Goal: Task Accomplishment & Management: Manage account settings

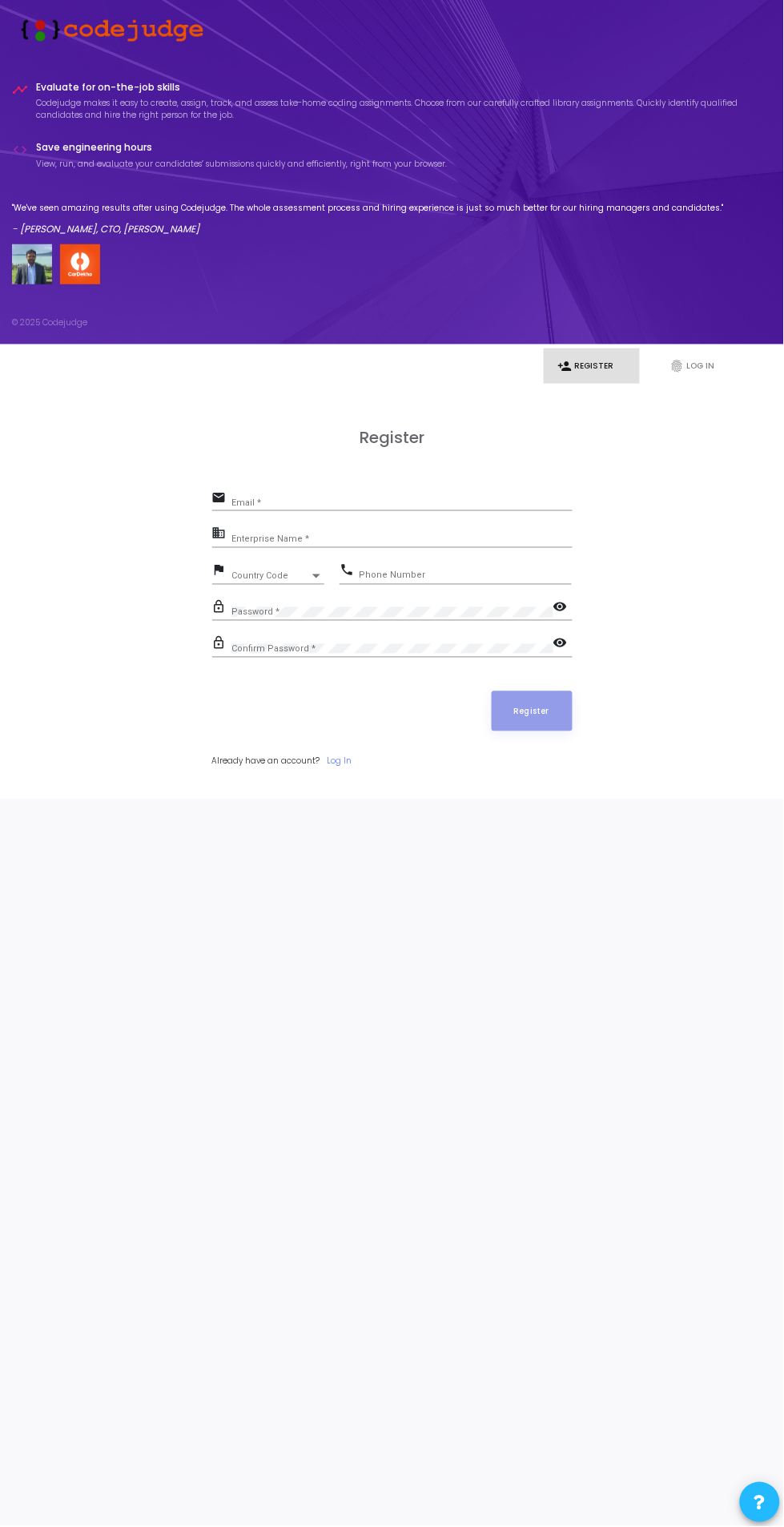
click at [334, 762] on link "Log In" at bounding box center [340, 762] width 24 height 12
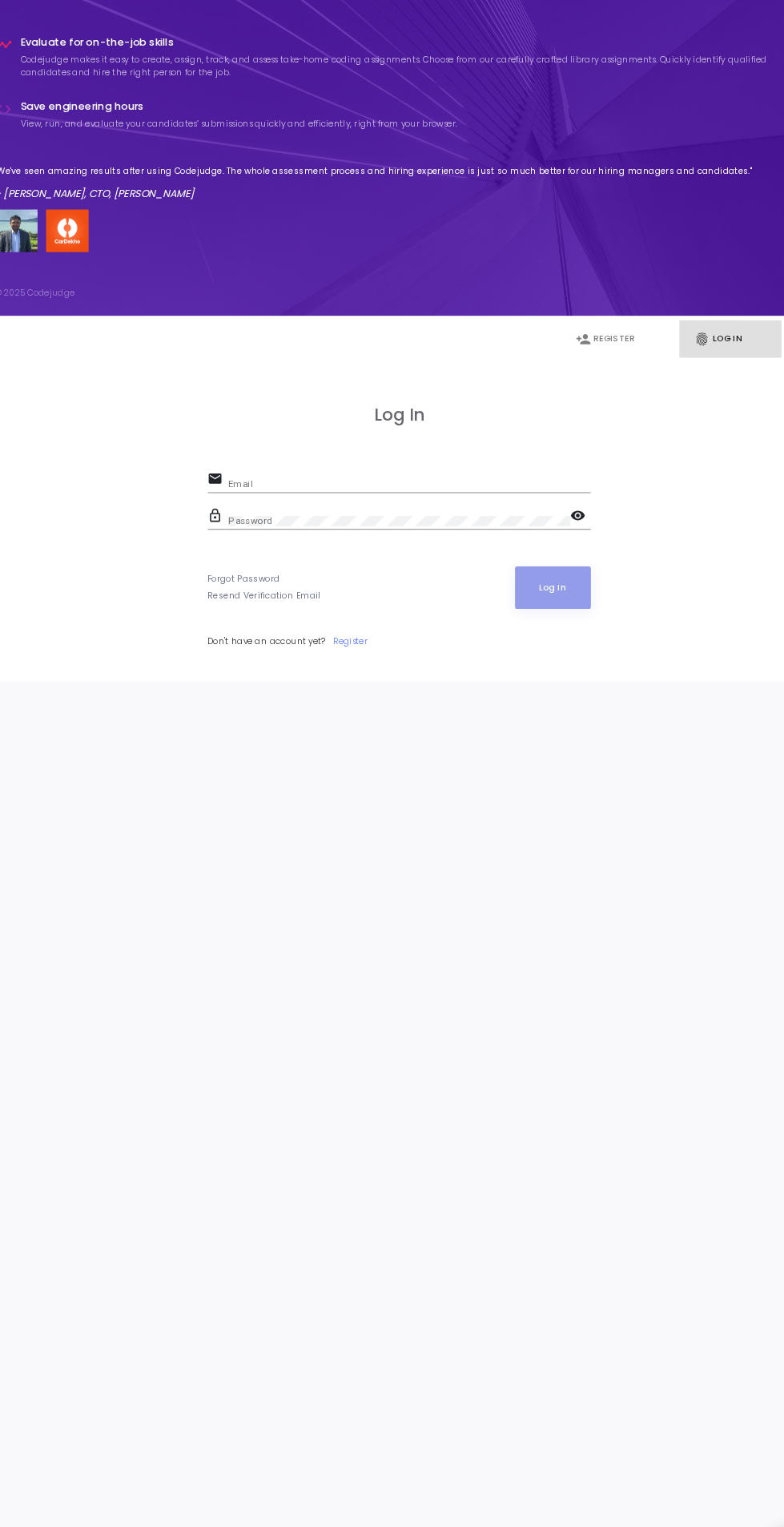
click at [253, 502] on input "Email" at bounding box center [402, 503] width 341 height 10
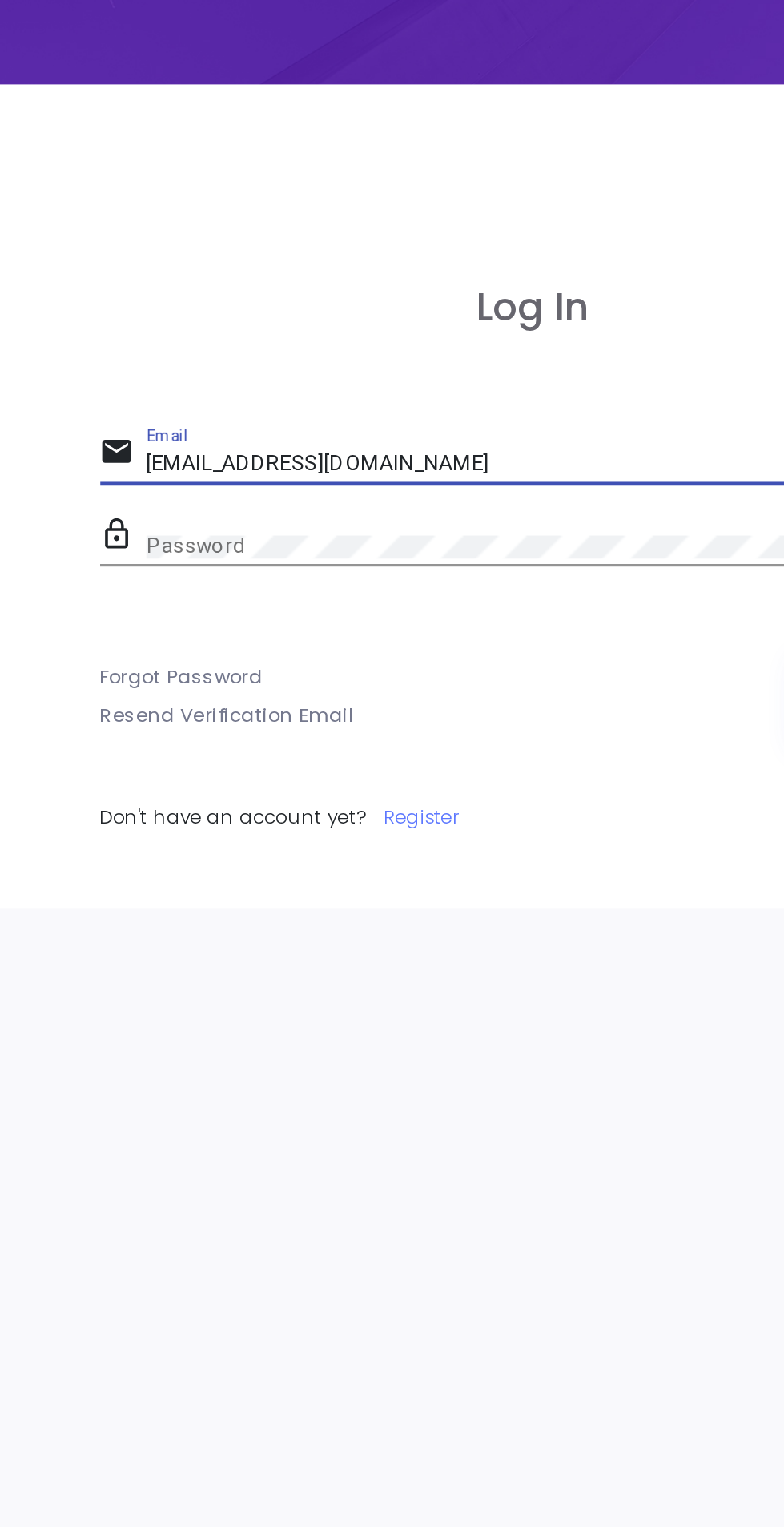
type input "[EMAIL_ADDRESS][DOMAIN_NAME]"
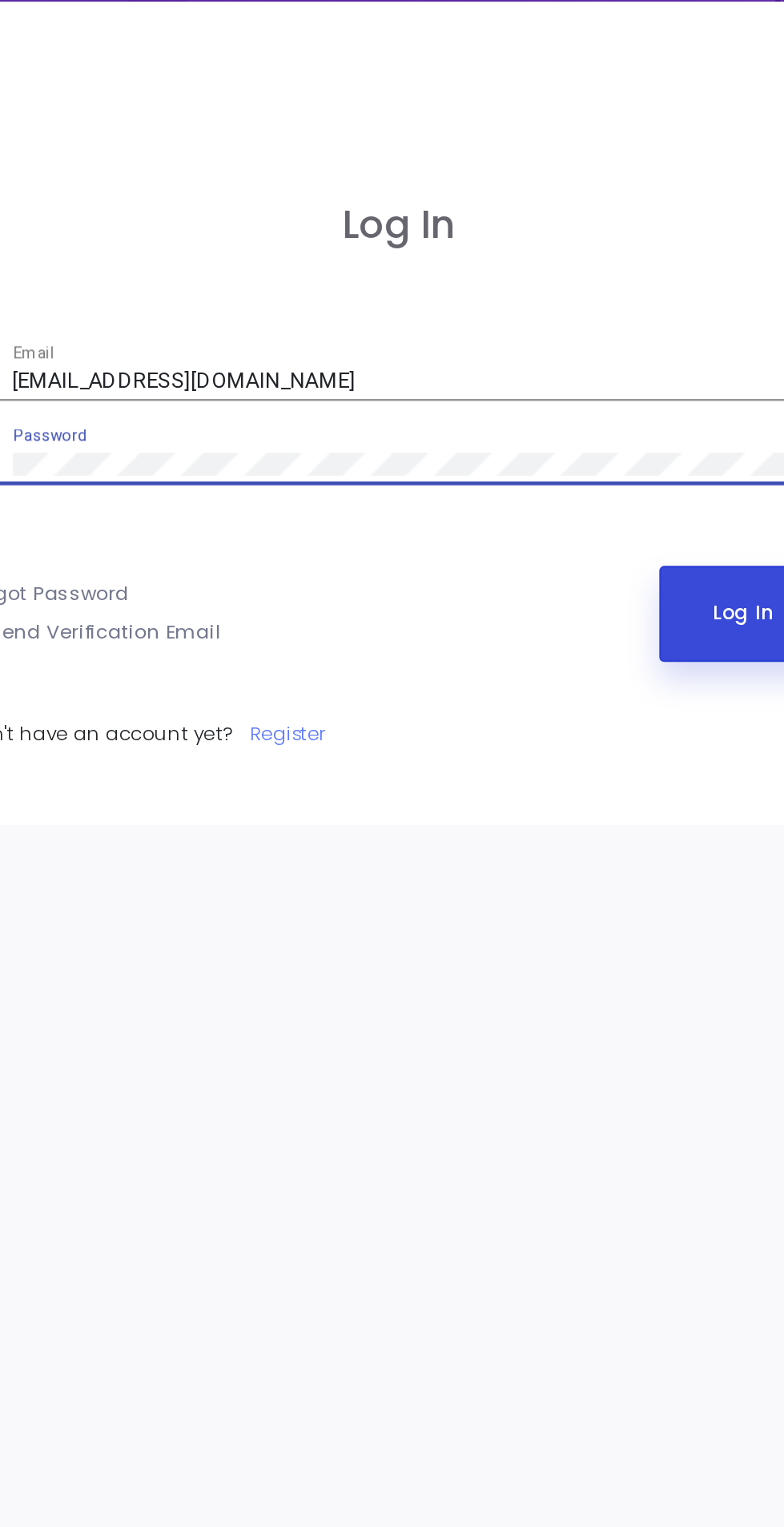
click at [530, 603] on button "Log In" at bounding box center [537, 600] width 71 height 40
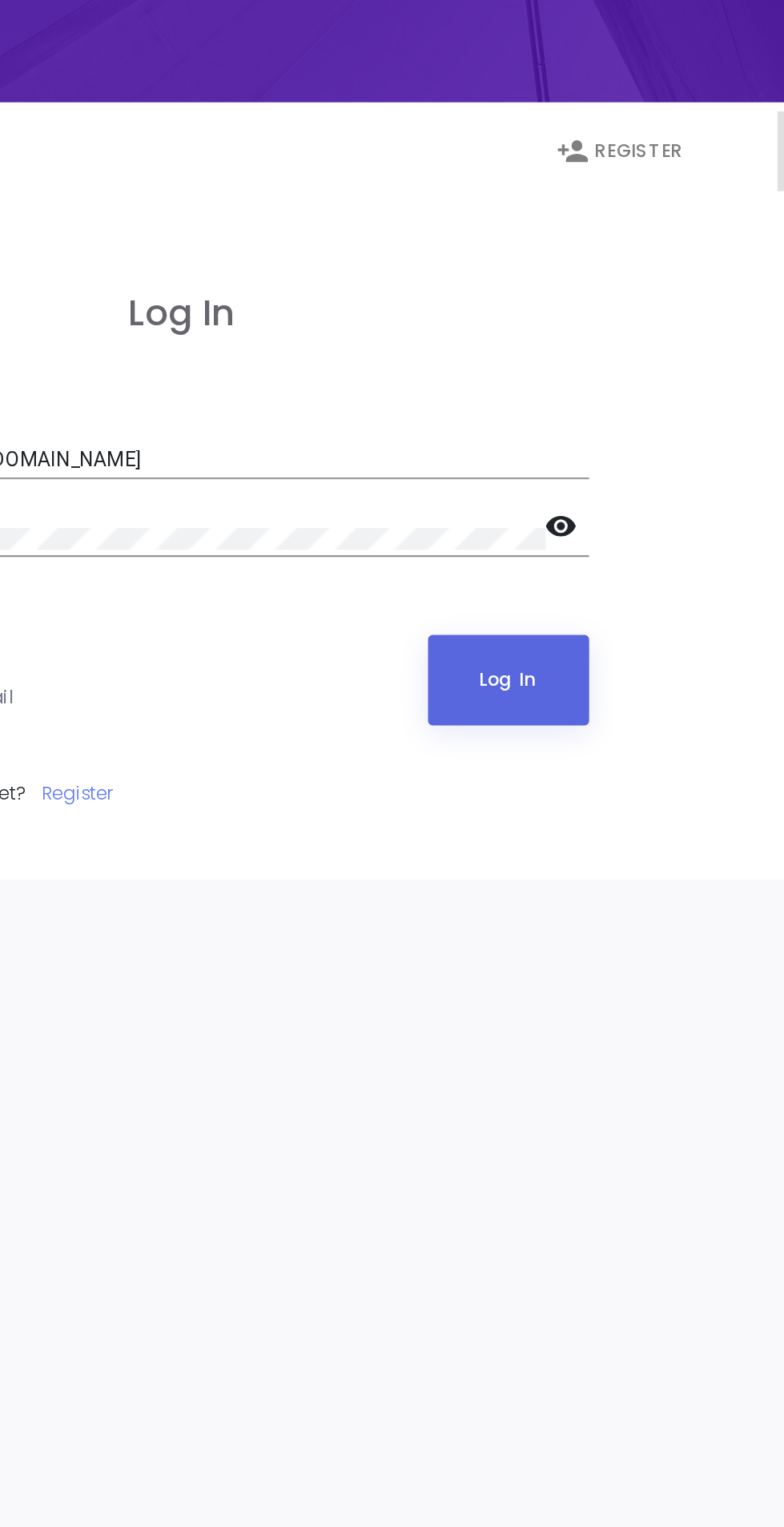
click at [558, 525] on mat-icon "visibility" at bounding box center [563, 533] width 19 height 19
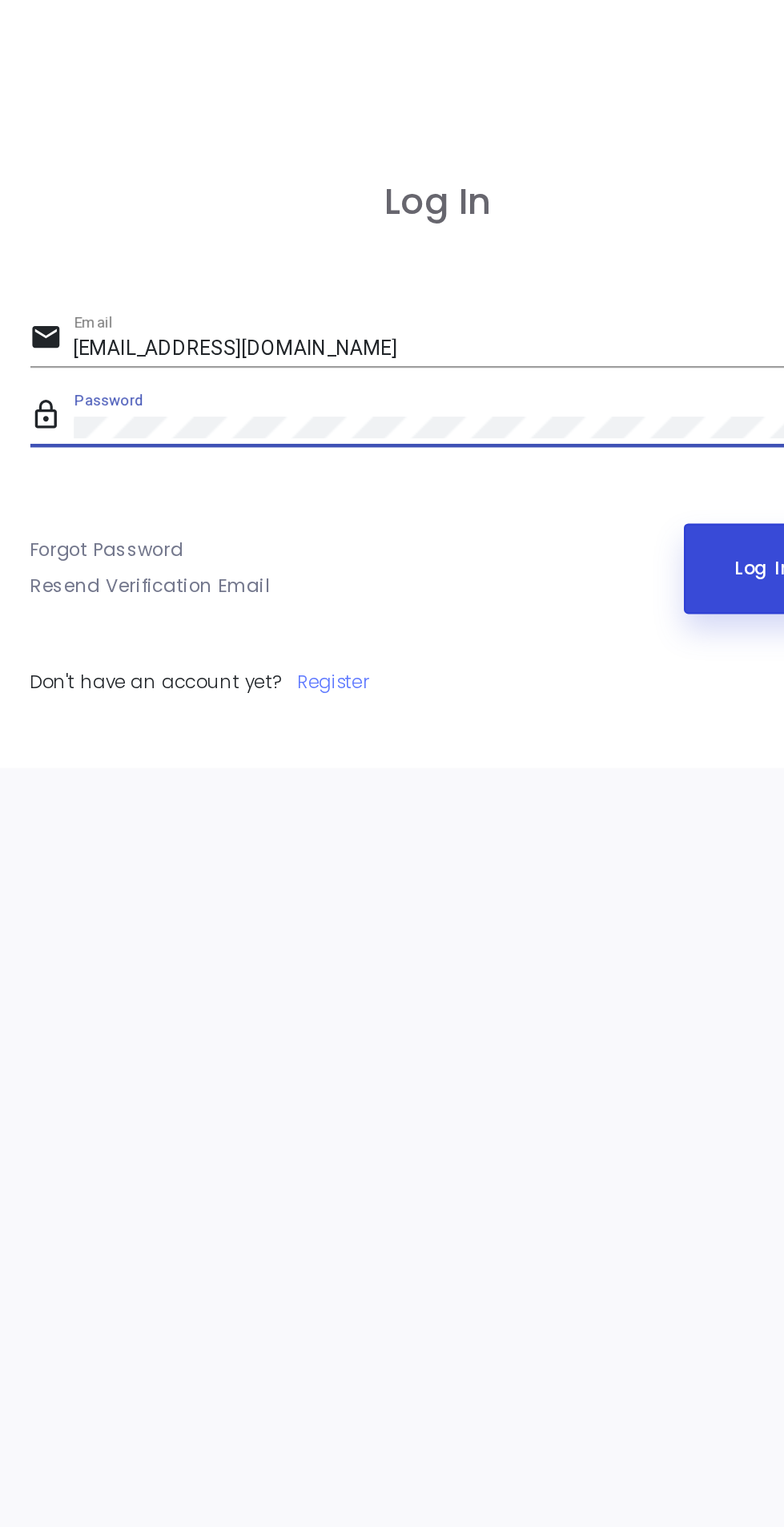
click at [524, 598] on button "Log In" at bounding box center [537, 600] width 71 height 40
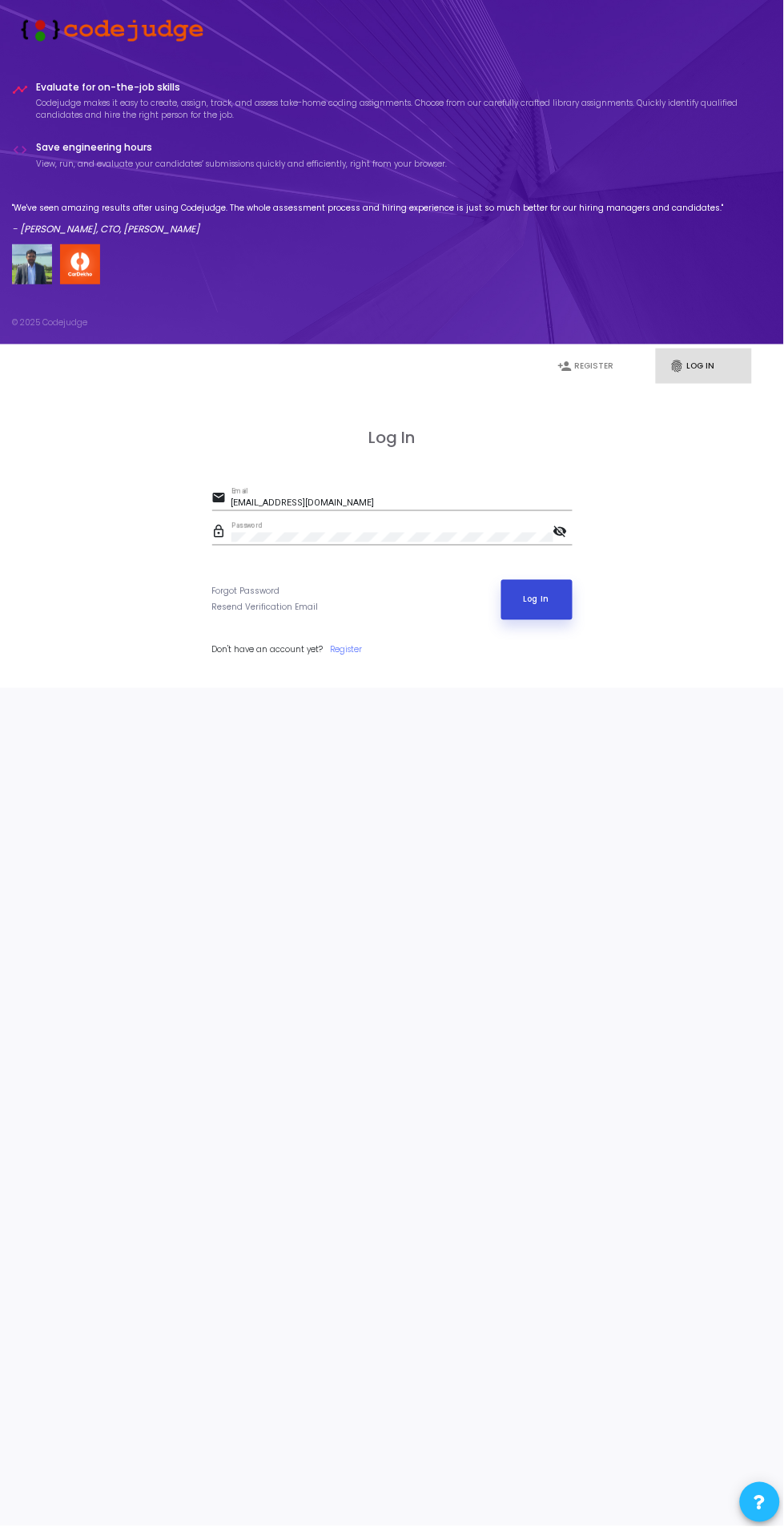
click at [542, 611] on button "Log In" at bounding box center [537, 600] width 71 height 40
